Goal: Task Accomplishment & Management: Manage account settings

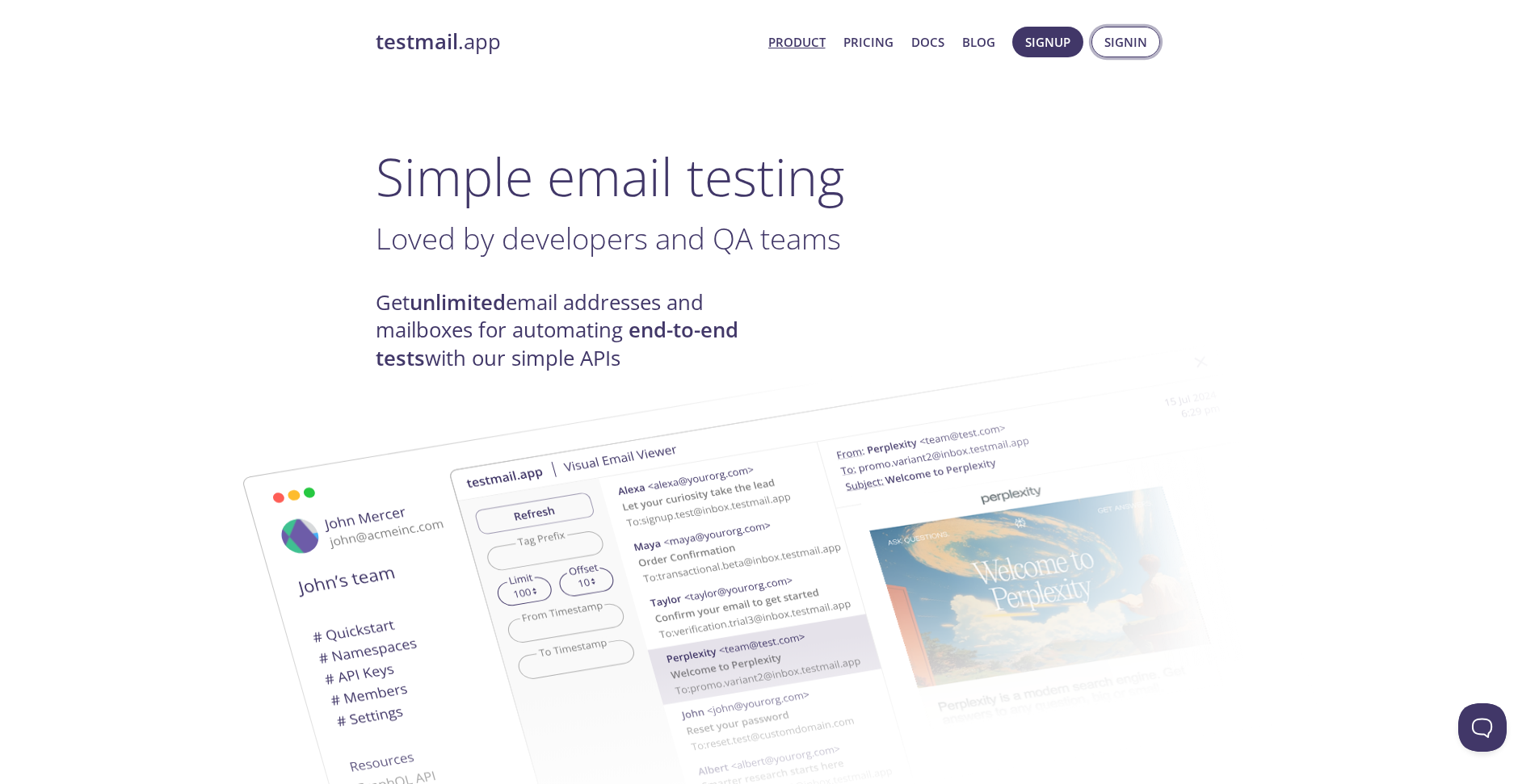
click at [1105, 35] on span "Signin" at bounding box center [1125, 42] width 42 height 21
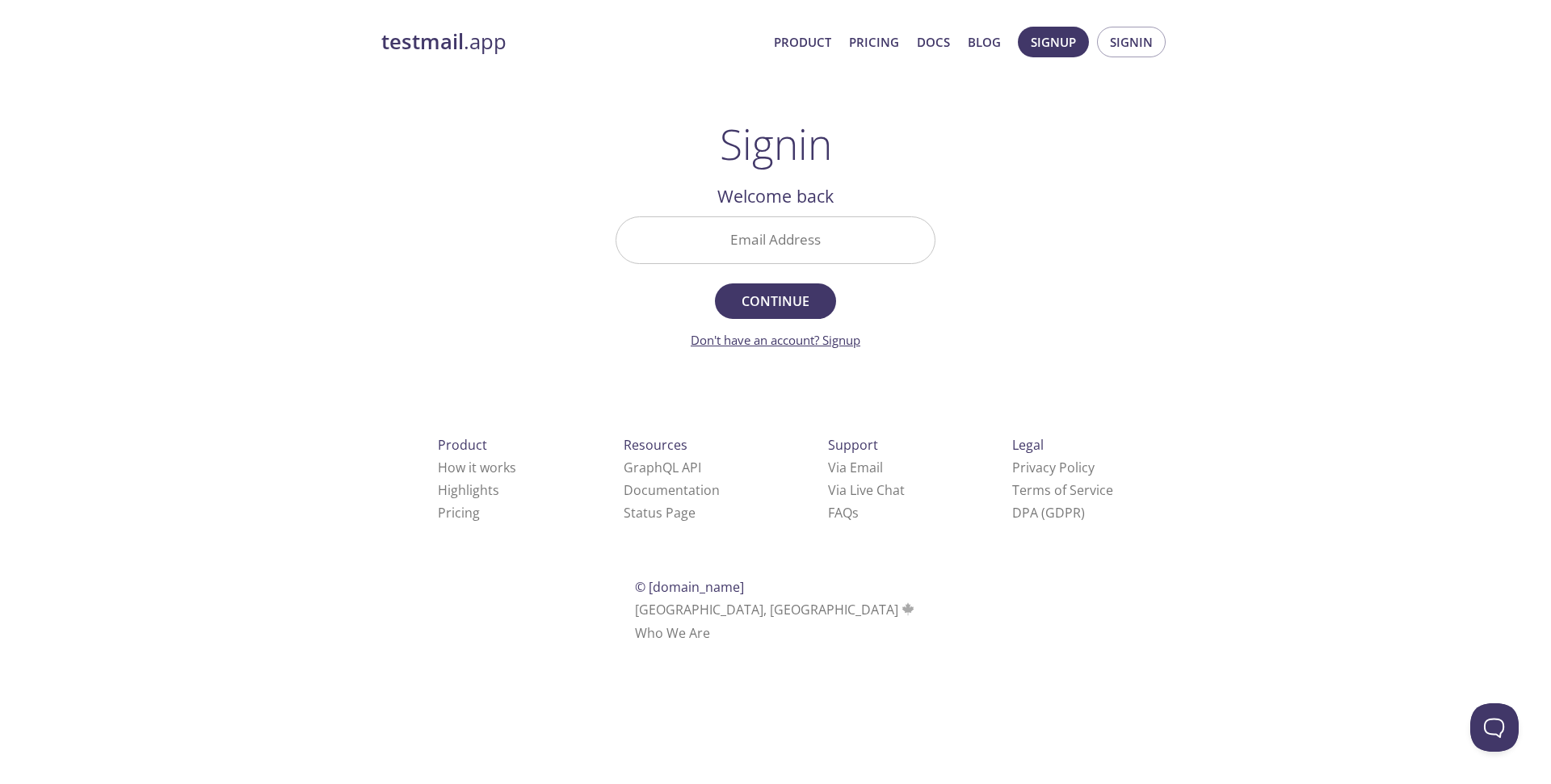
click at [828, 339] on link "Don't have an account? Signup" at bounding box center [776, 340] width 170 height 16
click at [773, 270] on div "Email Address" at bounding box center [776, 240] width 333 height 61
click at [784, 242] on input "Email Address" at bounding box center [775, 240] width 318 height 46
click at [793, 232] on input "Email Address" at bounding box center [775, 240] width 318 height 46
click at [460, 315] on div "testmail .app Product Pricing Docs Blog Signup Signin Signin Welcome back Email…" at bounding box center [775, 352] width 827 height 673
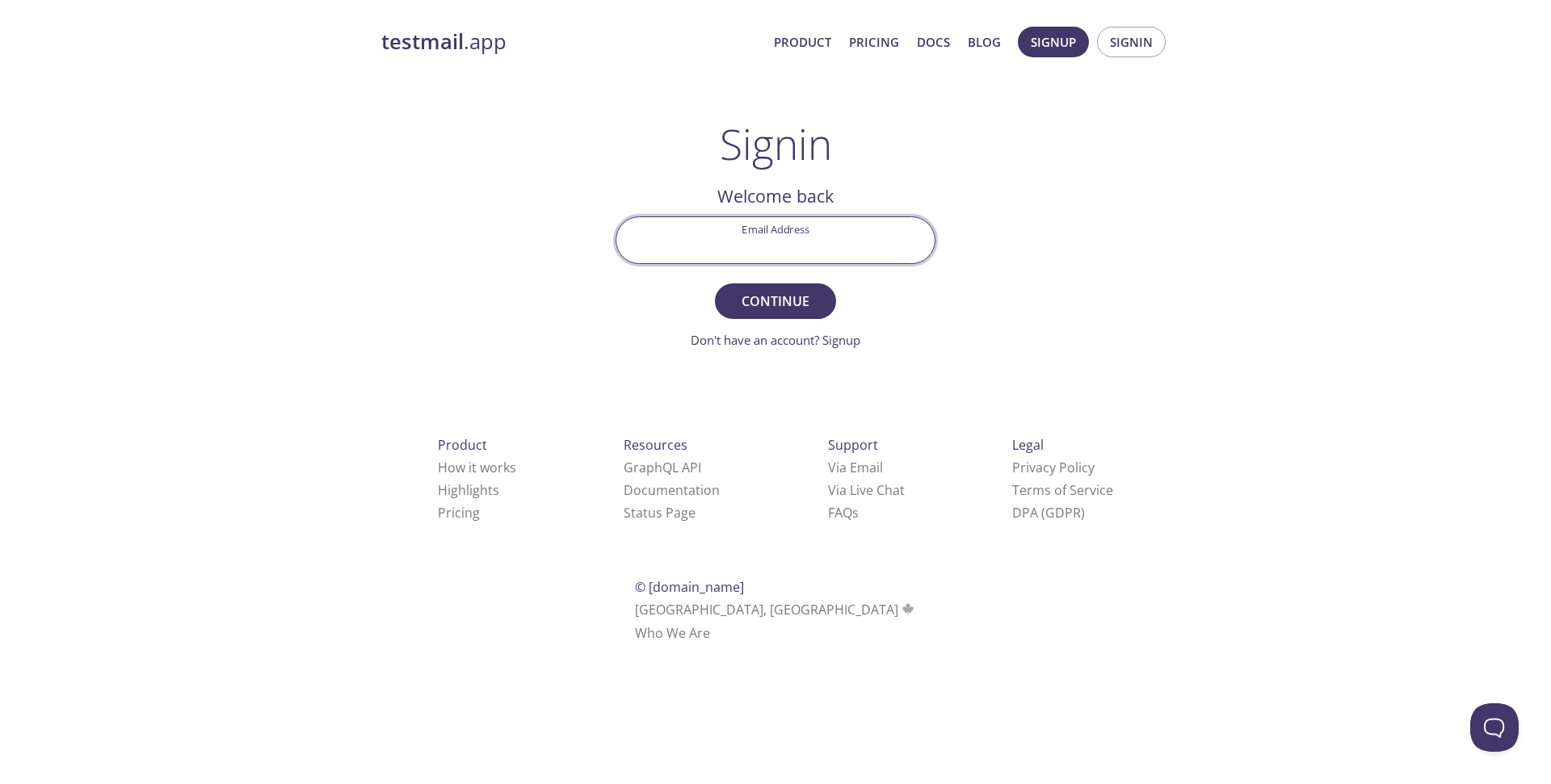
click at [779, 250] on input "Email Address" at bounding box center [775, 240] width 318 height 46
type input "[EMAIL_ADDRESS][DOMAIN_NAME]"
click at [773, 311] on span "Continue" at bounding box center [775, 300] width 86 height 22
click at [1323, 307] on div "testmail .app Product Pricing Docs Blog Signup Signin Signin Welcome back Email…" at bounding box center [775, 352] width 1551 height 673
click at [785, 256] on input "Signin Security Code" at bounding box center [775, 240] width 318 height 46
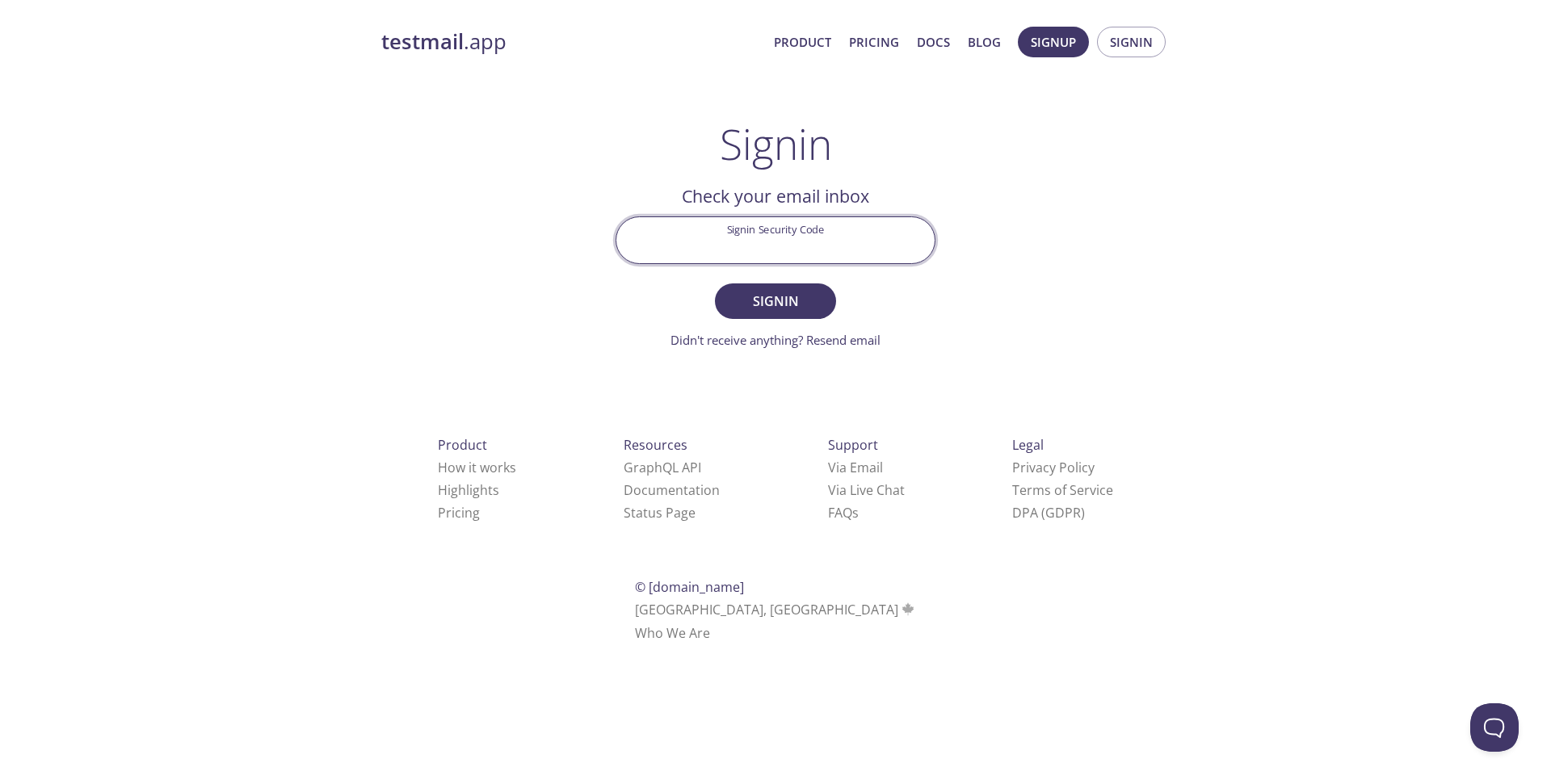
paste input "FNY99KN"
type input "FNY99KN"
click at [534, 315] on div "testmail .app Product Pricing Docs Blog Signup Signin Signin Welcome back Email…" at bounding box center [775, 352] width 827 height 673
click at [788, 313] on button "Signin" at bounding box center [776, 301] width 122 height 36
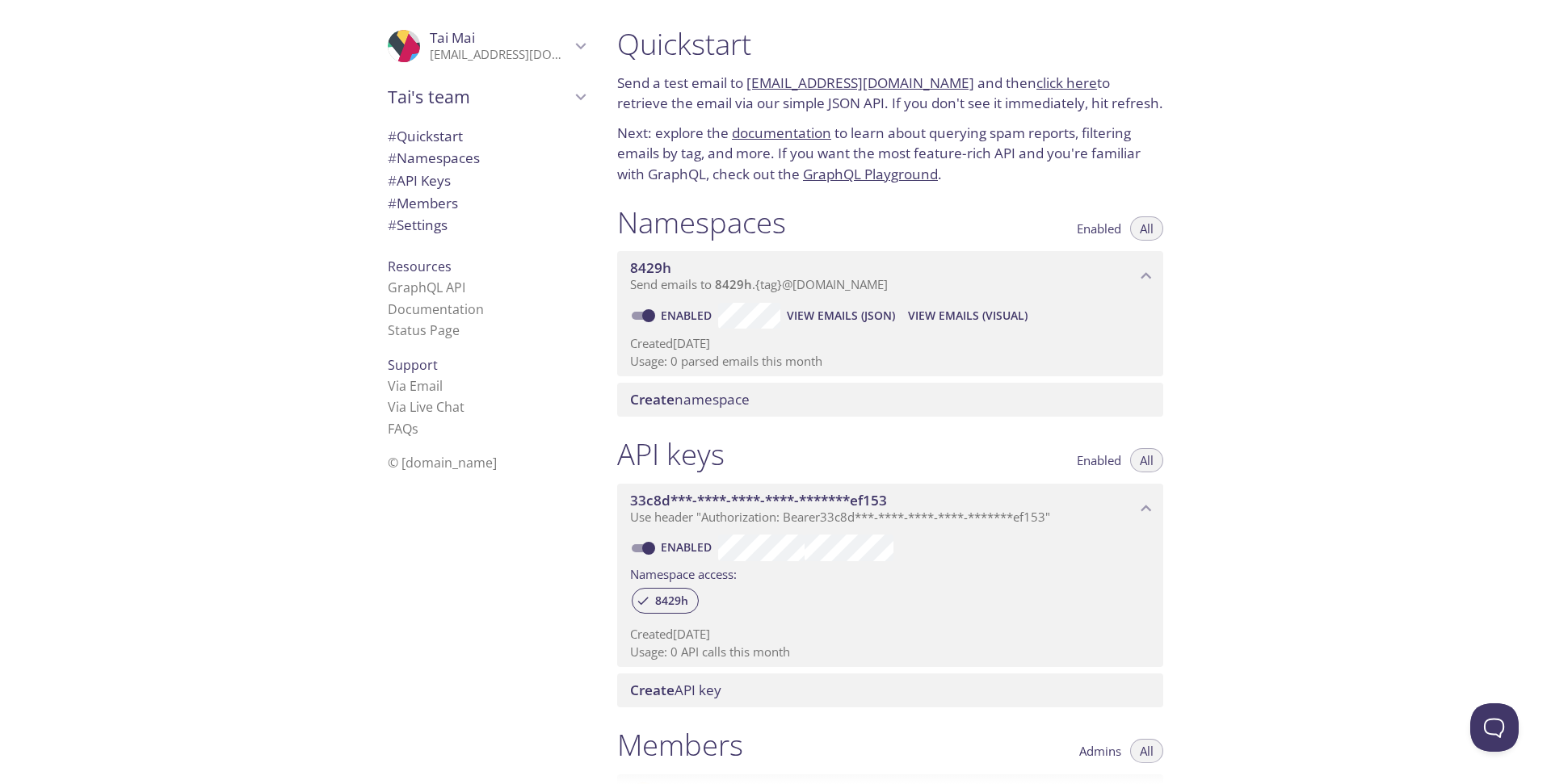
click at [435, 143] on span "# Quickstart" at bounding box center [425, 136] width 75 height 18
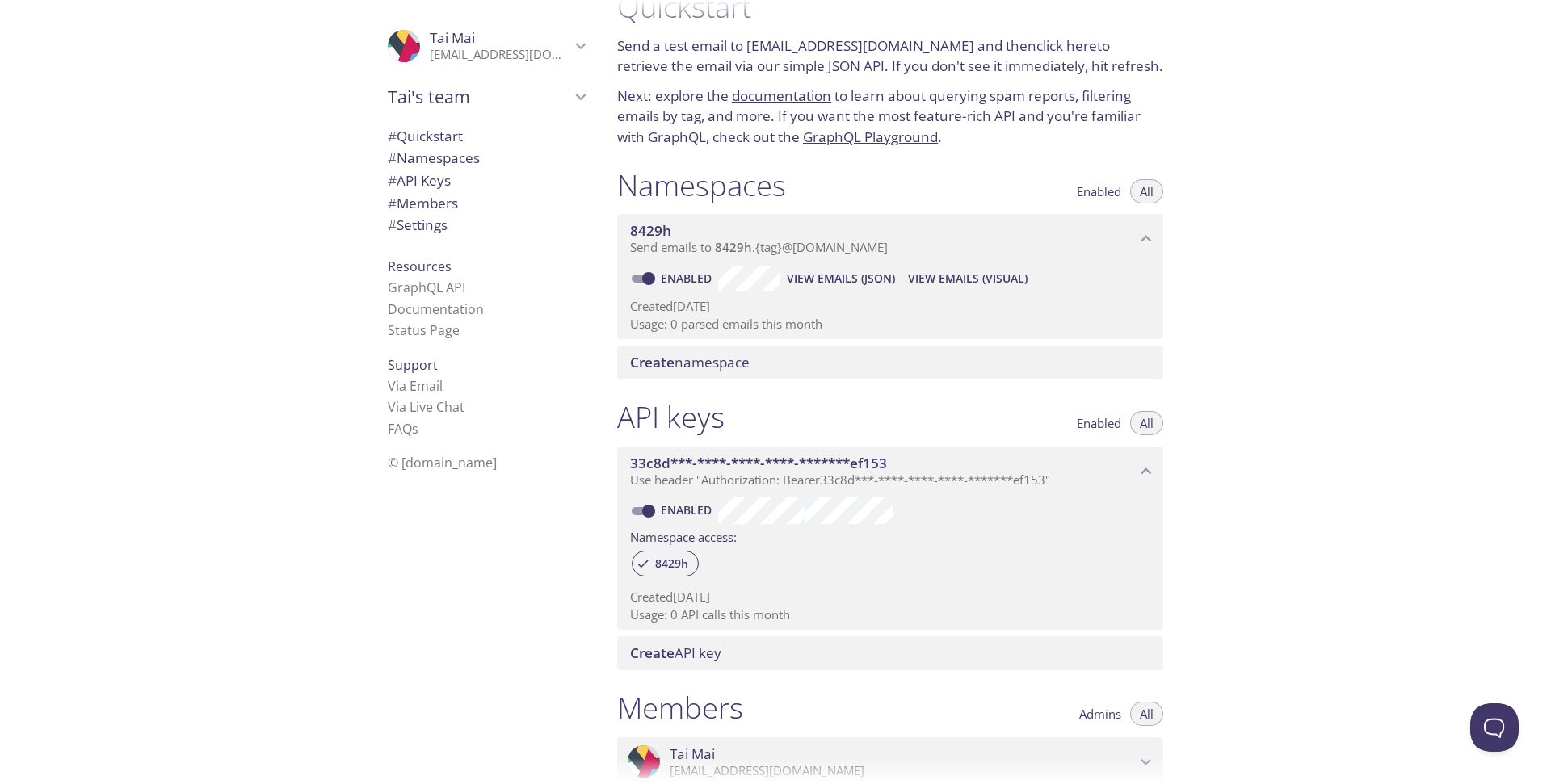
scroll to position [40, 0]
click at [927, 280] on span "View Emails (Visual)" at bounding box center [968, 275] width 120 height 19
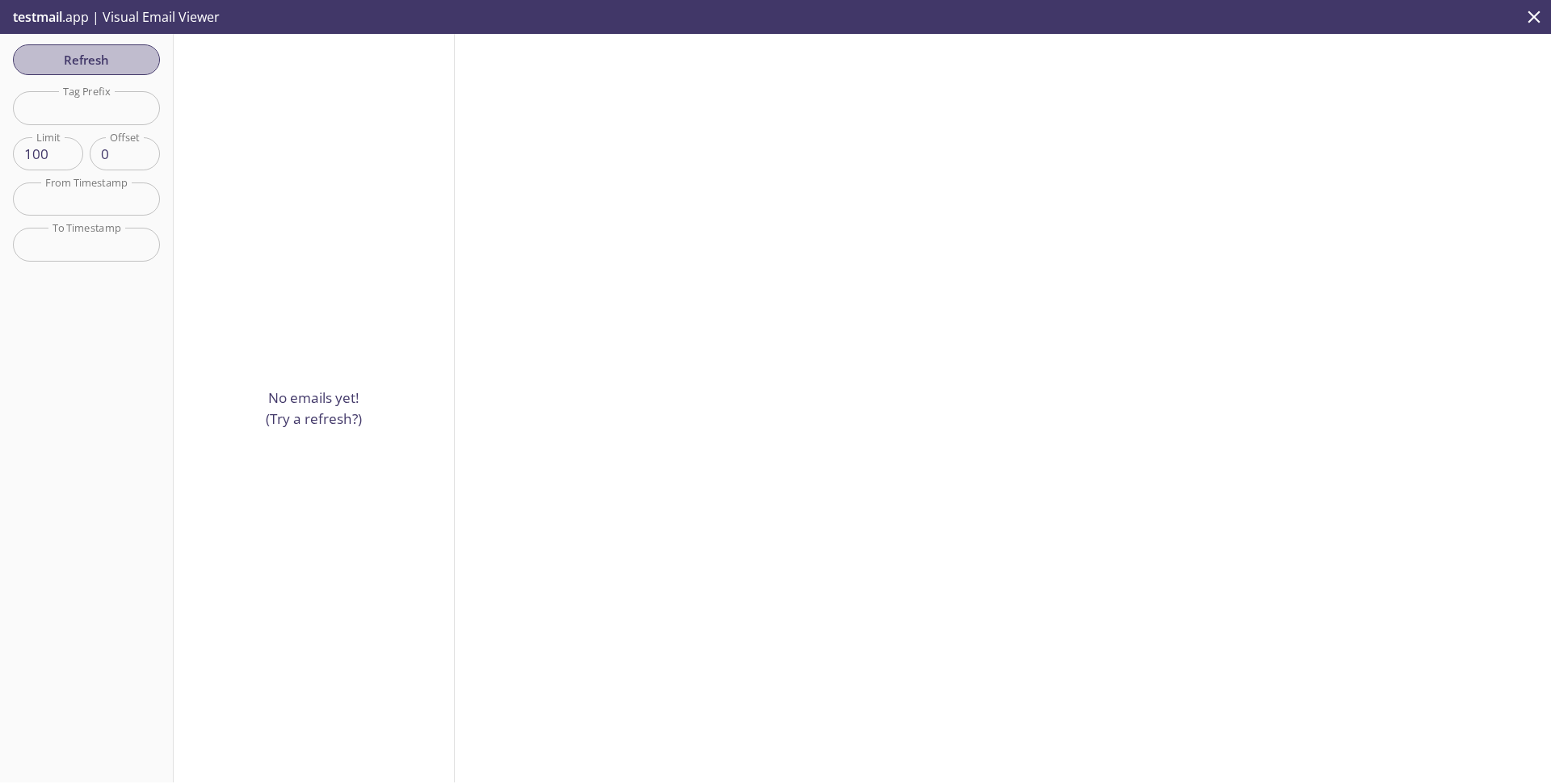
drag, startPoint x: 130, startPoint y: 49, endPoint x: 181, endPoint y: 72, distance: 55.9
click at [130, 49] on span "Refresh" at bounding box center [87, 59] width 122 height 21
click at [144, 16] on p "testmail .app | Visual Email Viewer" at bounding box center [115, 17] width 230 height 34
click at [39, 18] on span "testmail" at bounding box center [37, 17] width 49 height 17
click at [1536, 17] on icon "close" at bounding box center [1534, 17] width 21 height 21
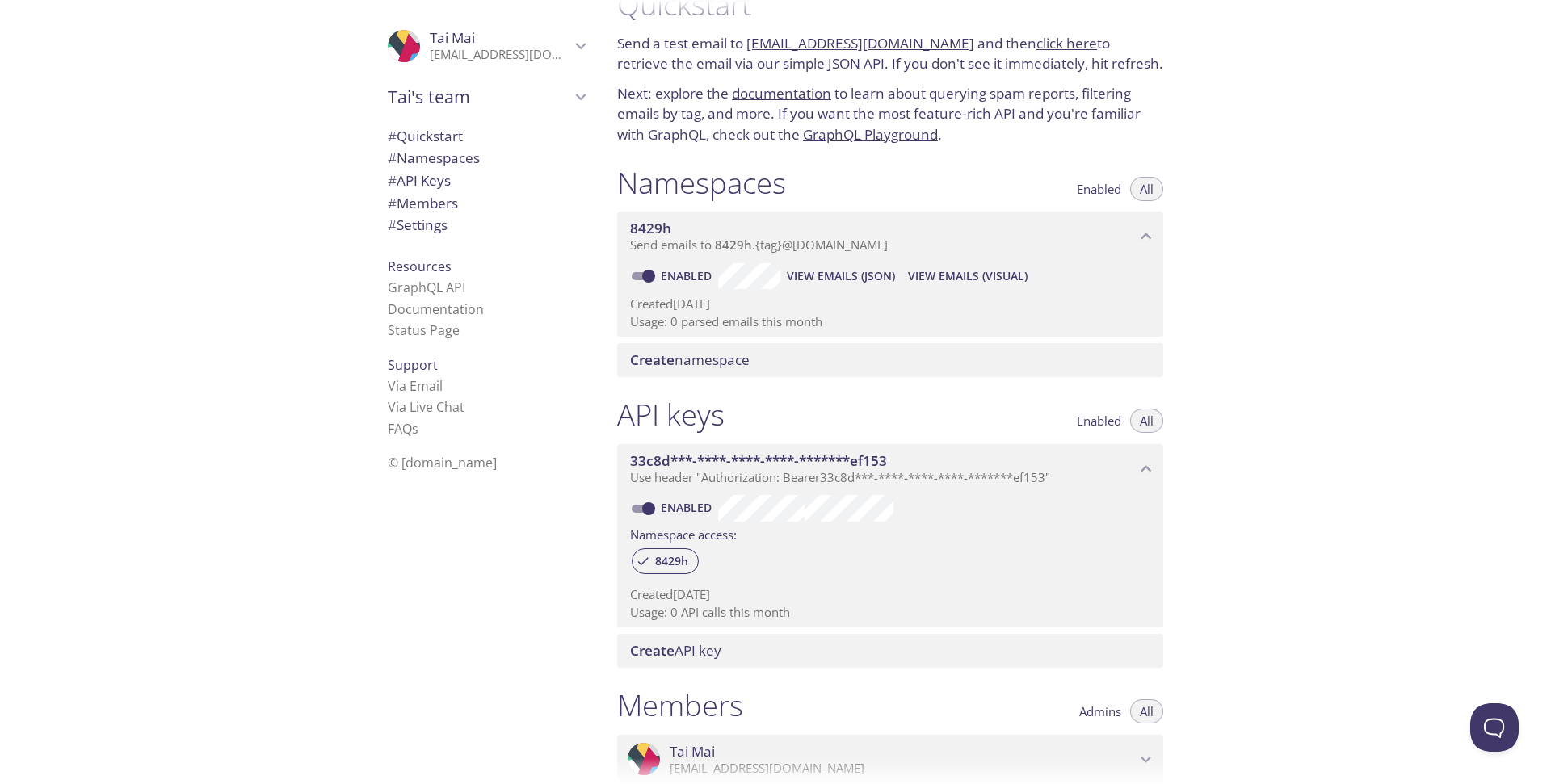
click at [400, 166] on span "# Namespaces" at bounding box center [434, 158] width 92 height 18
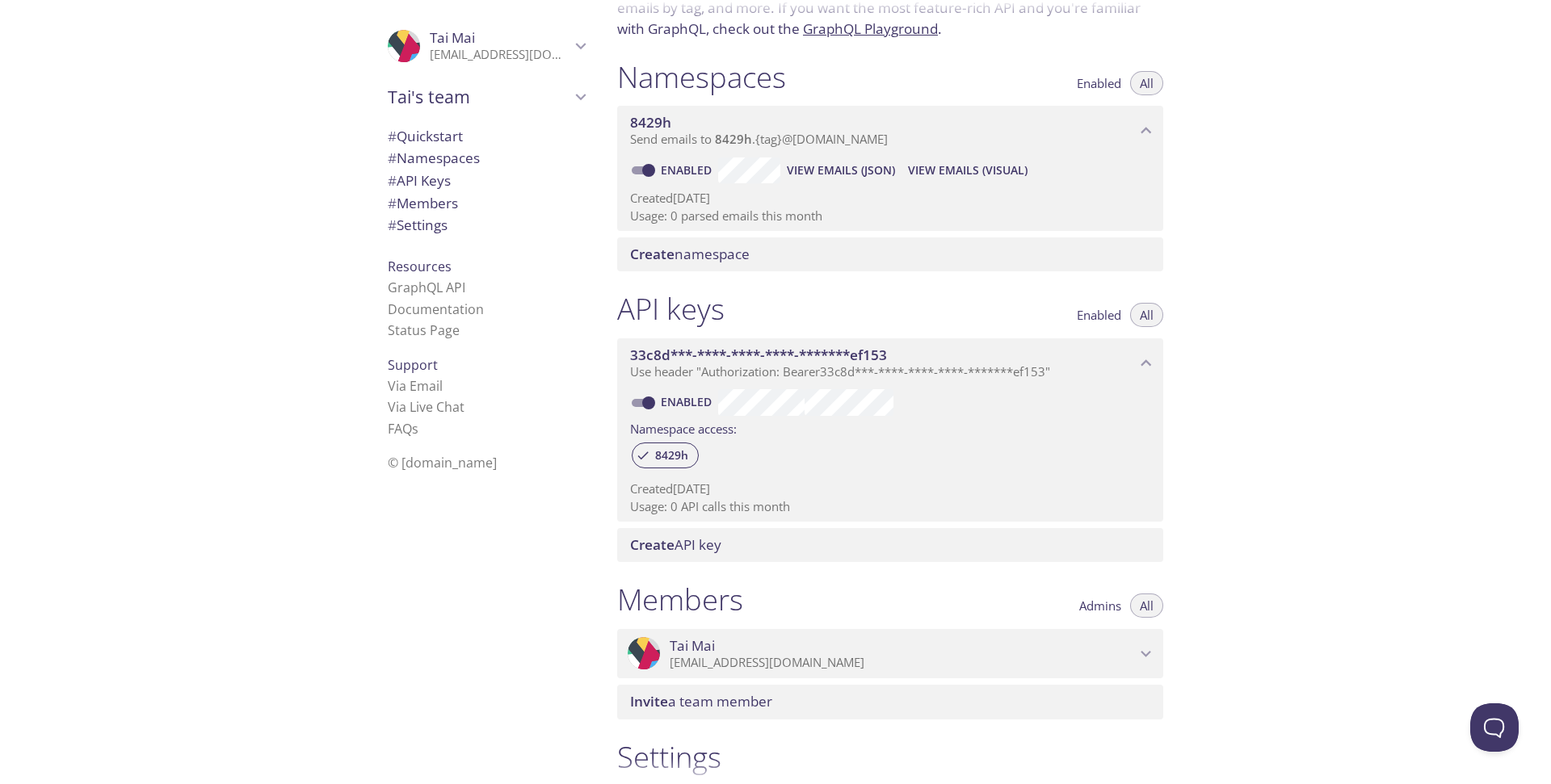
scroll to position [114, 0]
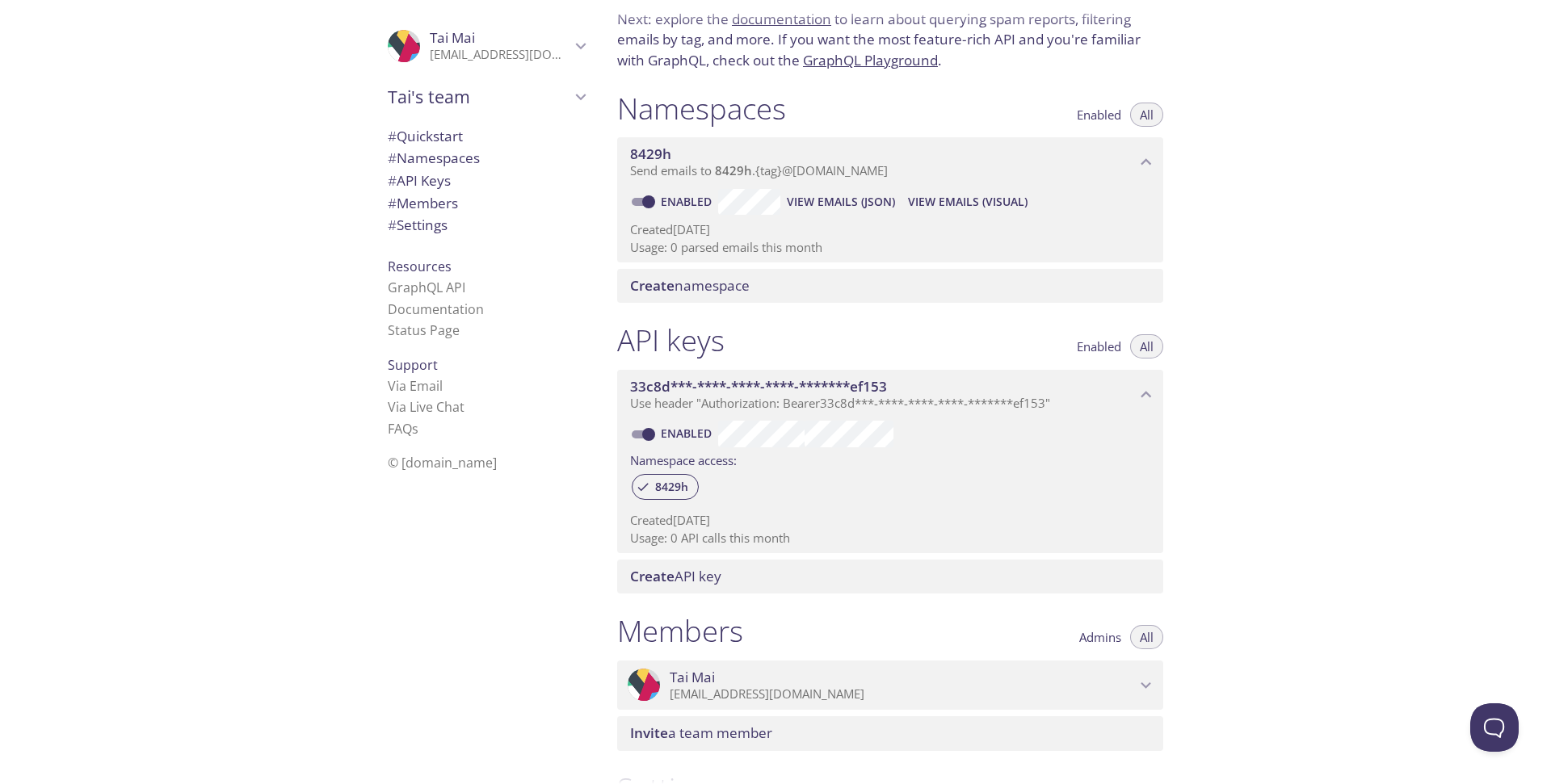
click at [939, 176] on p "Send emails to 8429h . {tag} @[DOMAIN_NAME]" at bounding box center [882, 171] width 505 height 16
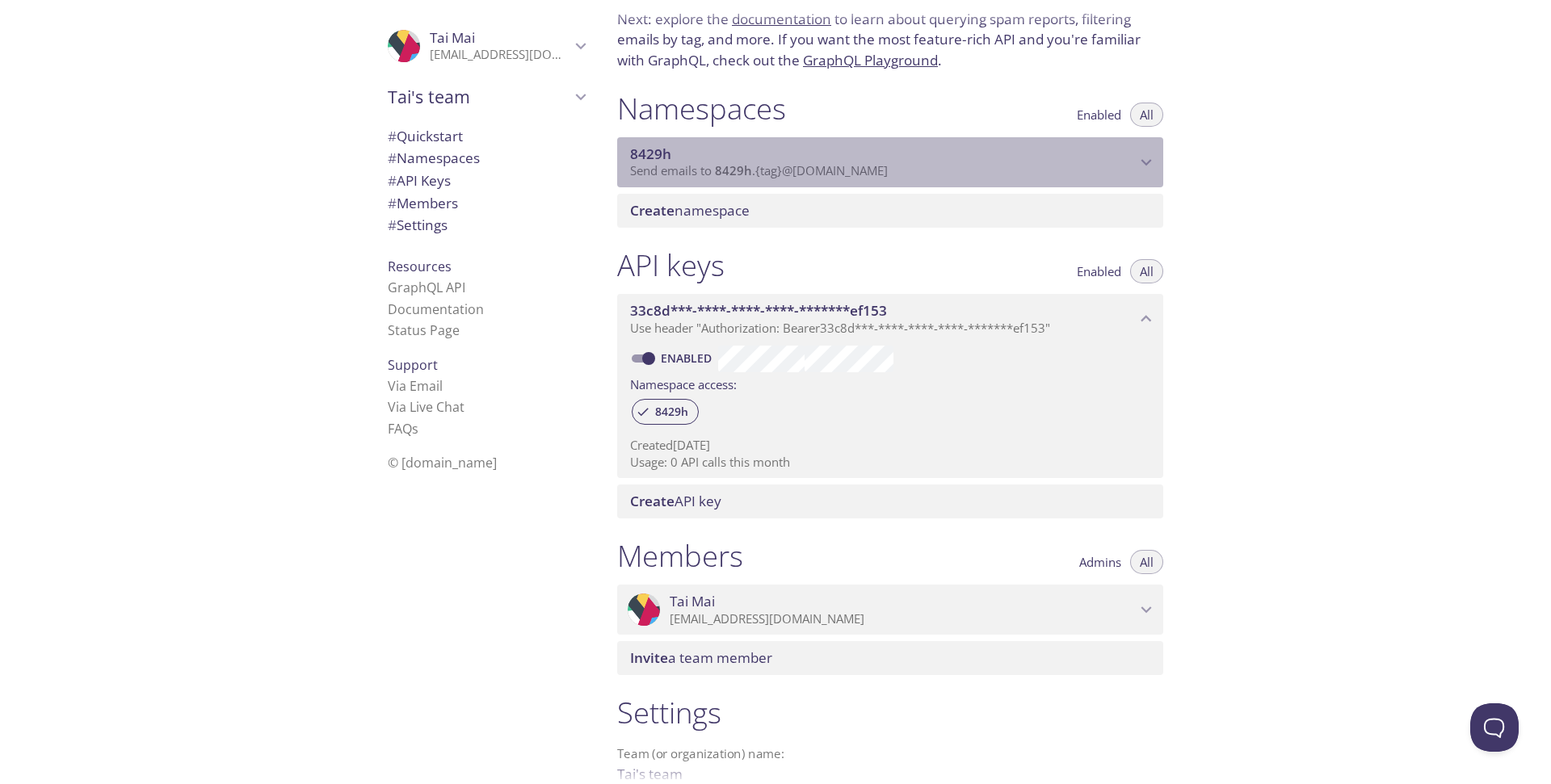
click at [861, 170] on span "Send emails to 8429h . {tag} @[DOMAIN_NAME]" at bounding box center [758, 170] width 257 height 16
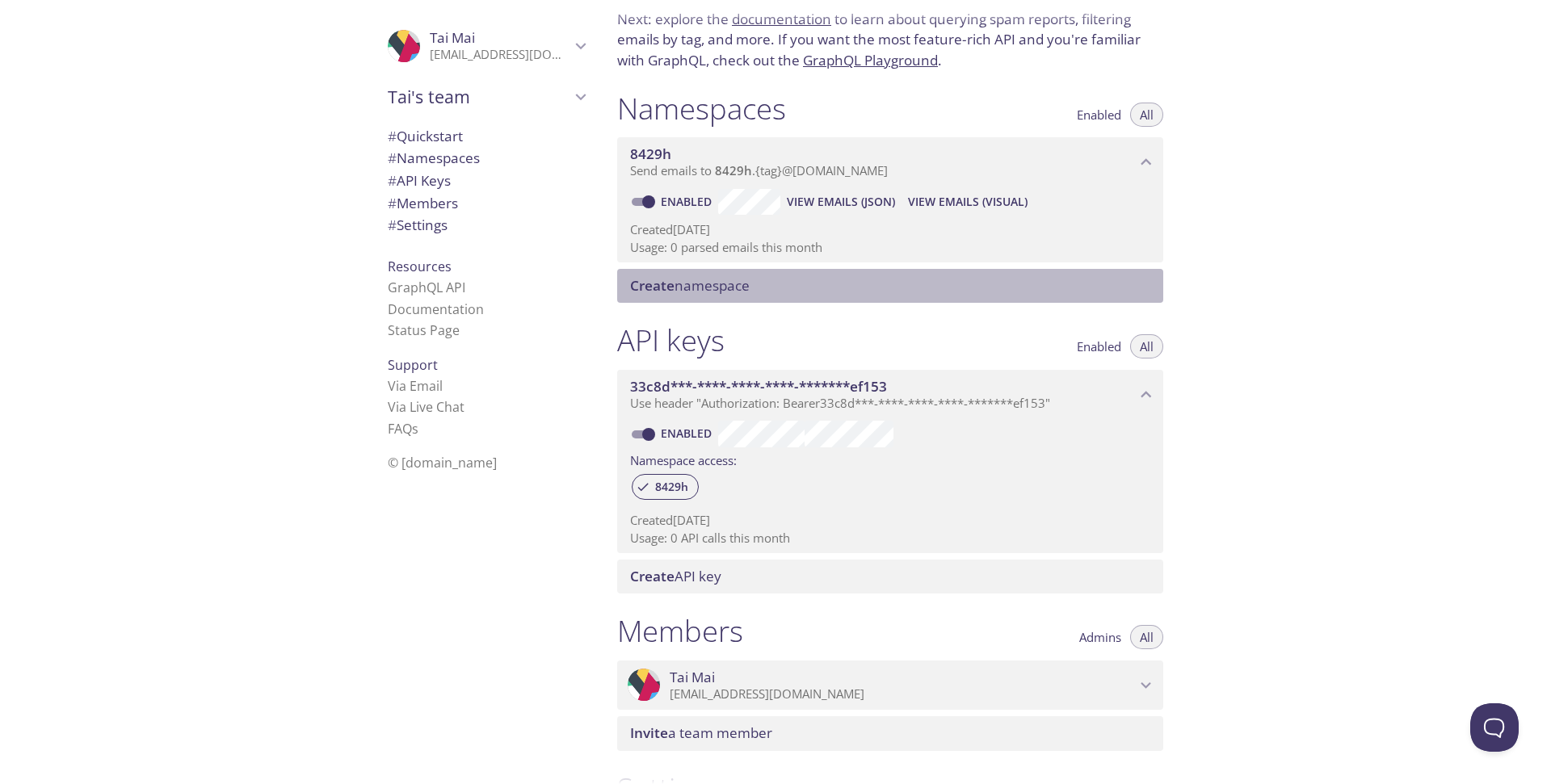
click at [733, 290] on span "Create namespace" at bounding box center [690, 285] width 120 height 18
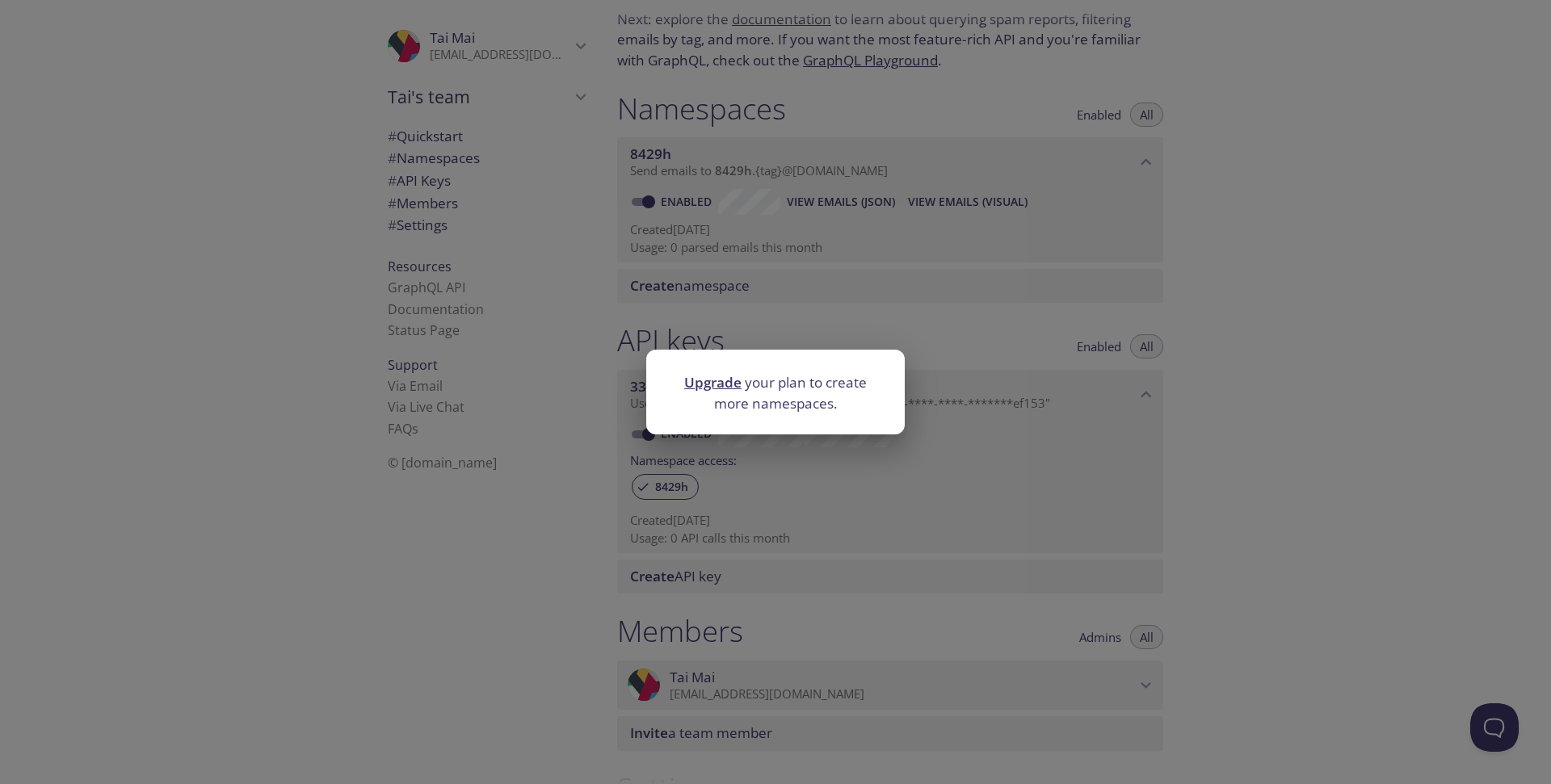
click at [718, 385] on link "Upgrade" at bounding box center [713, 382] width 57 height 18
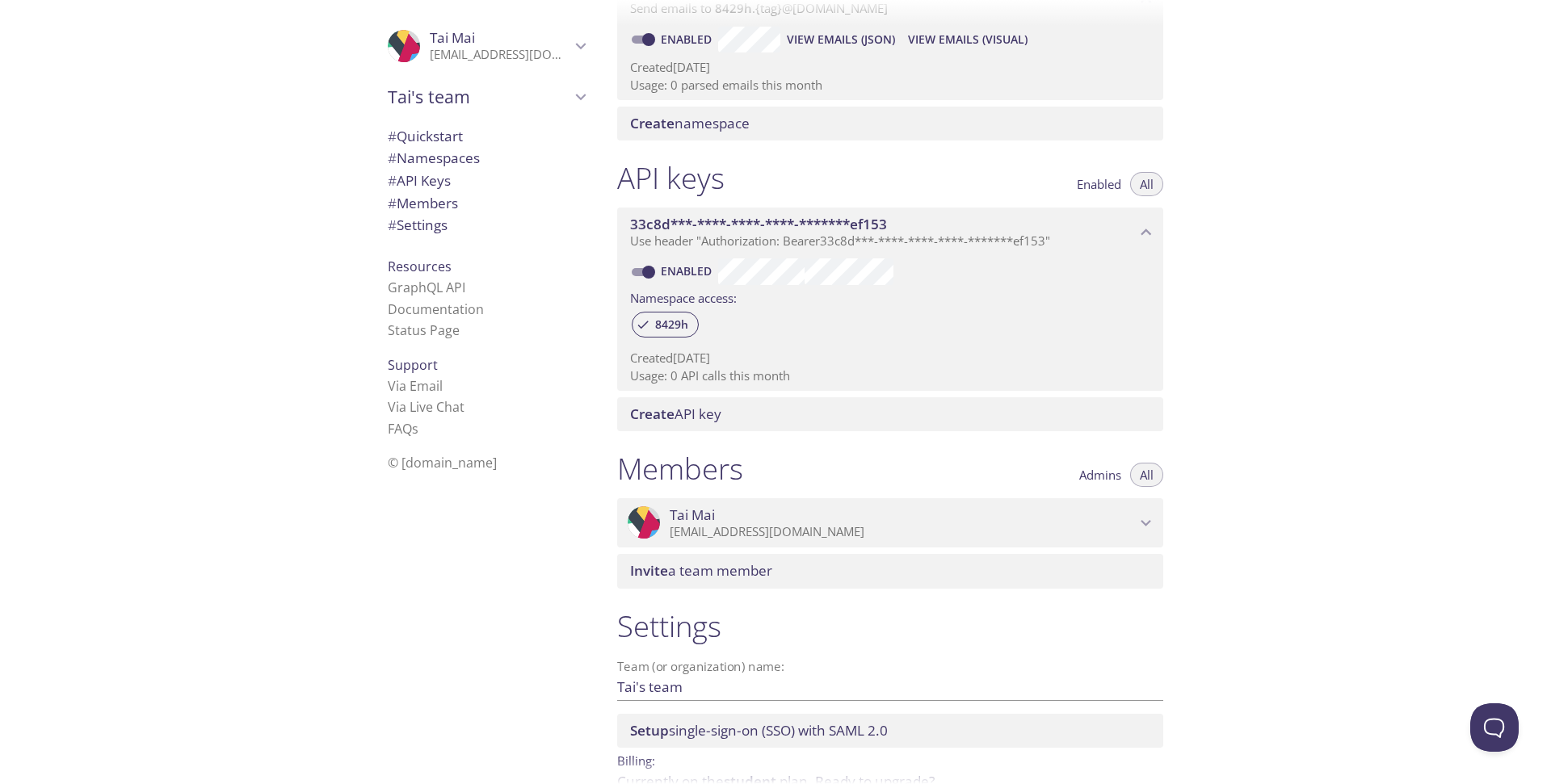
scroll to position [365, 0]
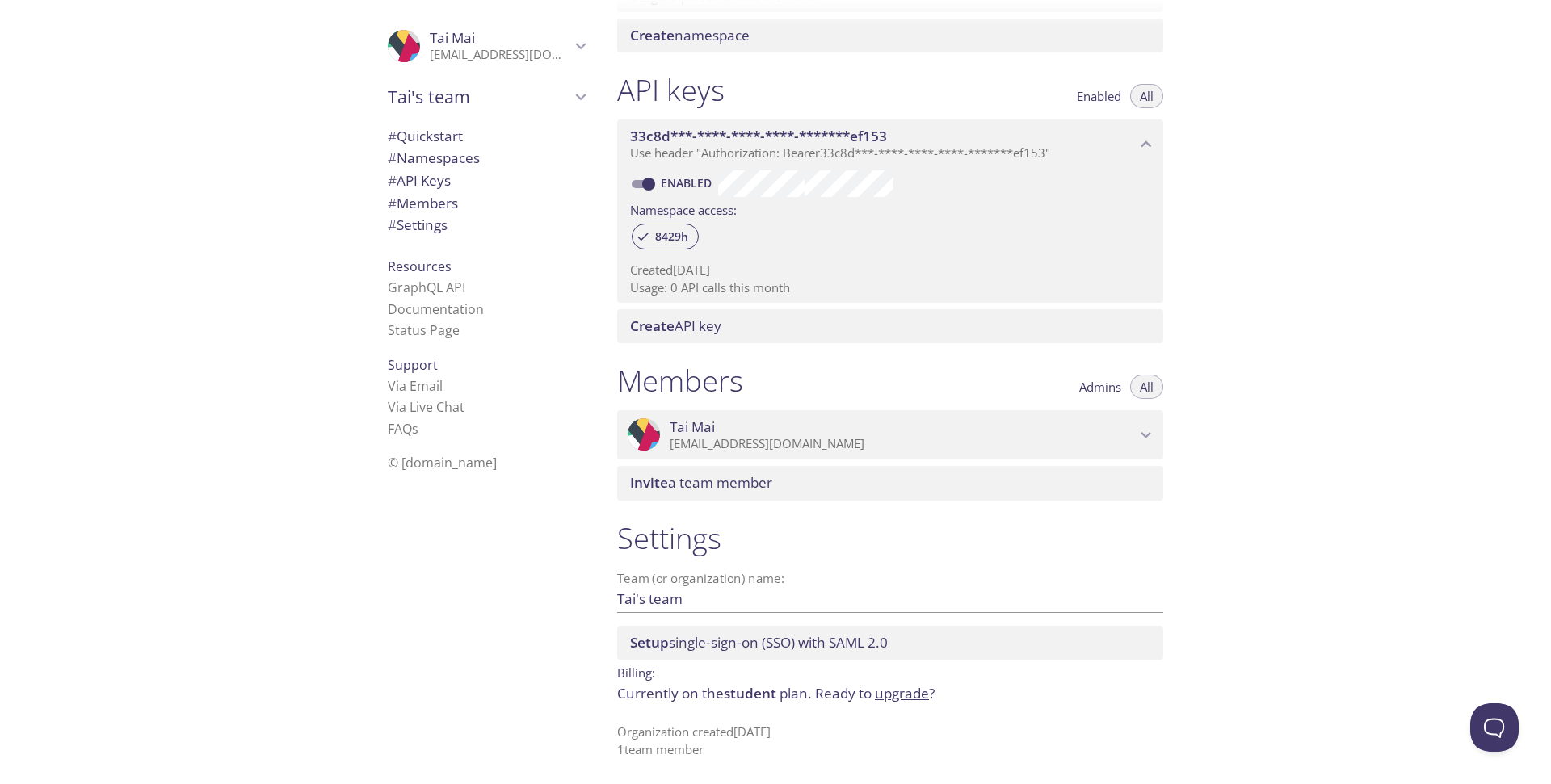
click at [1135, 430] on span "[PERSON_NAME]" at bounding box center [902, 427] width 466 height 17
